Goal: Information Seeking & Learning: Learn about a topic

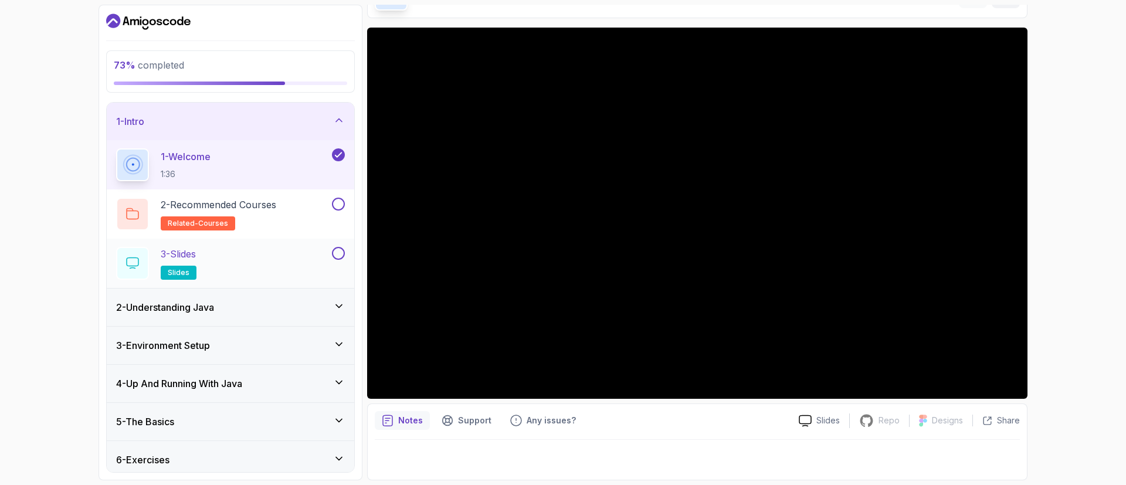
scroll to position [45, 0]
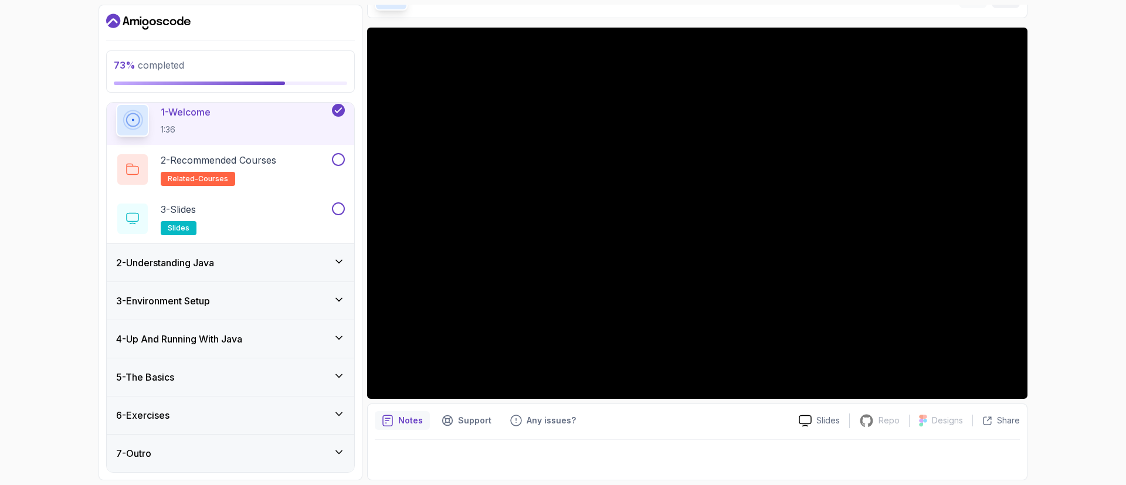
click at [230, 366] on div "5 - The Basics" at bounding box center [230, 377] width 247 height 38
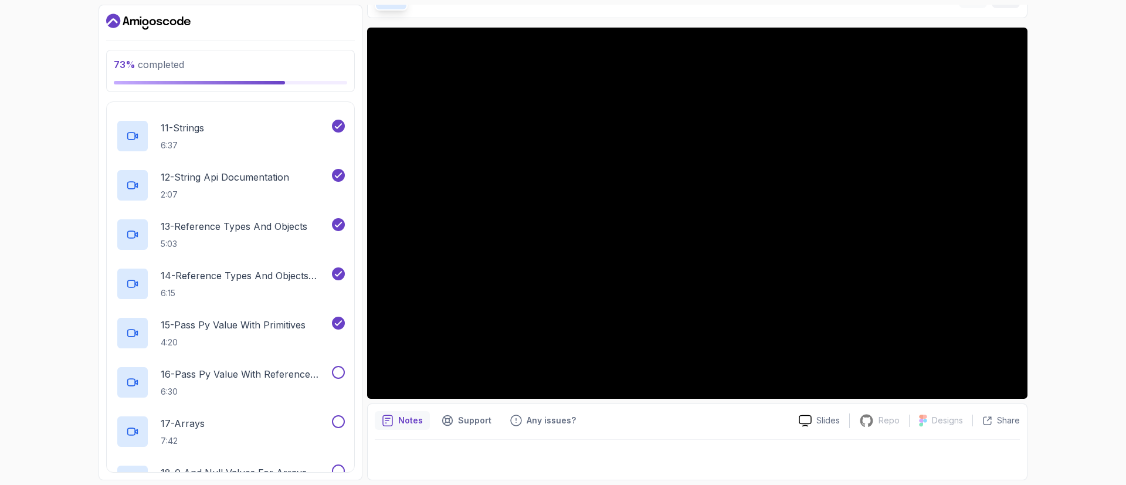
scroll to position [674, 0]
click at [249, 340] on p "4:20" at bounding box center [233, 342] width 145 height 12
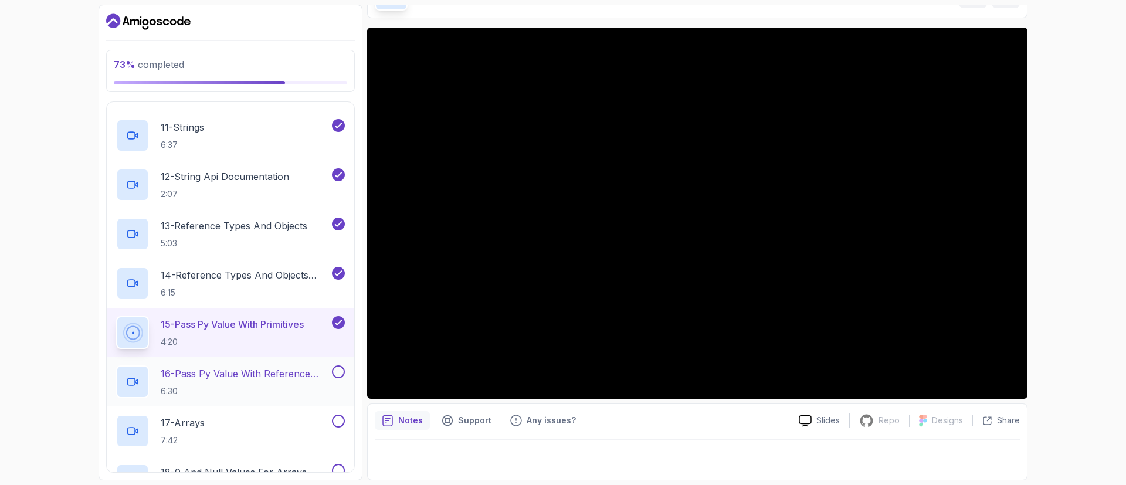
click at [322, 375] on p "16 - Pass Py Value With Reference Types" at bounding box center [245, 373] width 169 height 14
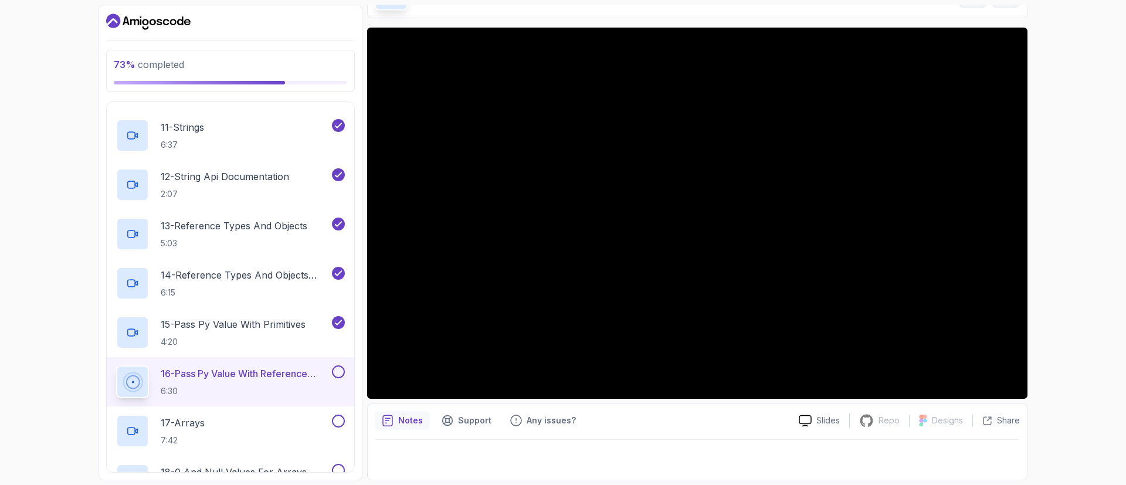
click at [116, 365] on button "16 - Pass Py Value With Reference Types 6:30" at bounding box center [230, 381] width 229 height 33
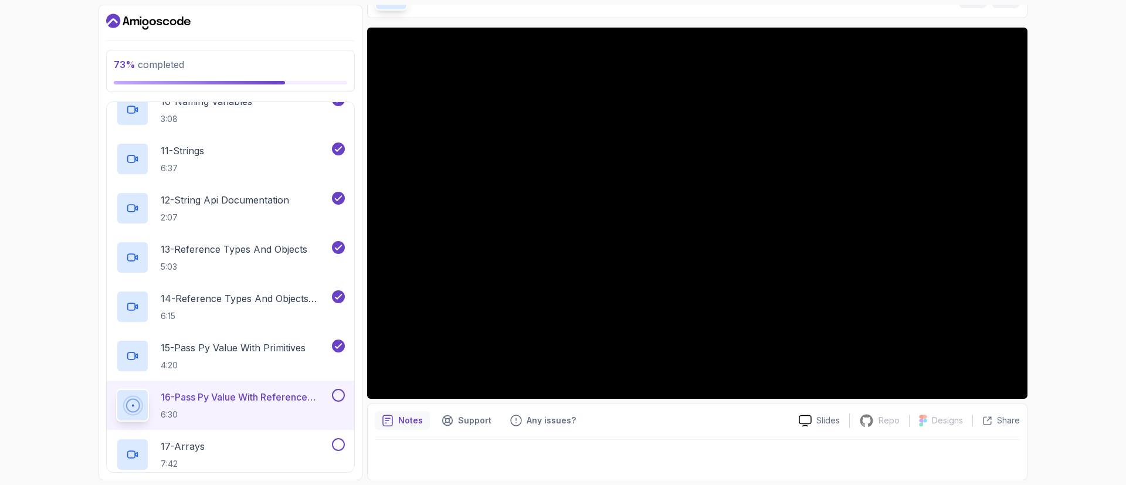
scroll to position [647, 0]
